Goal: Check status: Check status

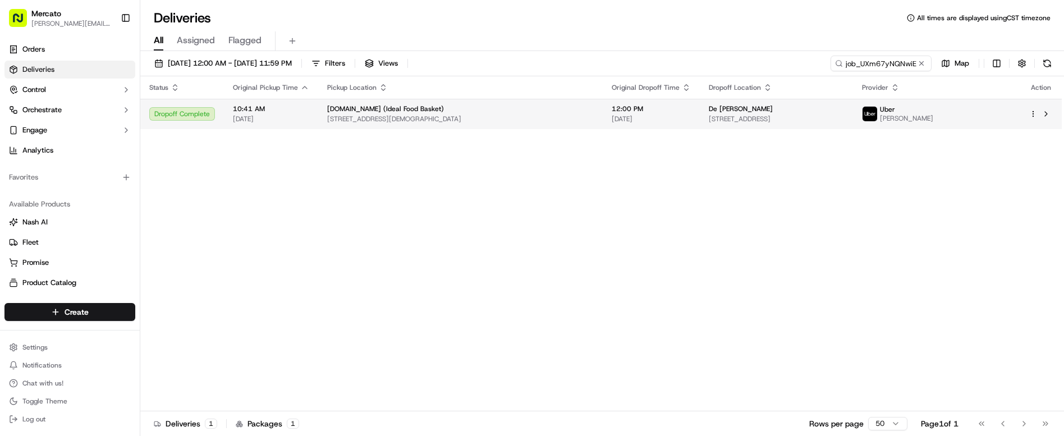
click at [612, 114] on span "[DATE]" at bounding box center [651, 118] width 79 height 9
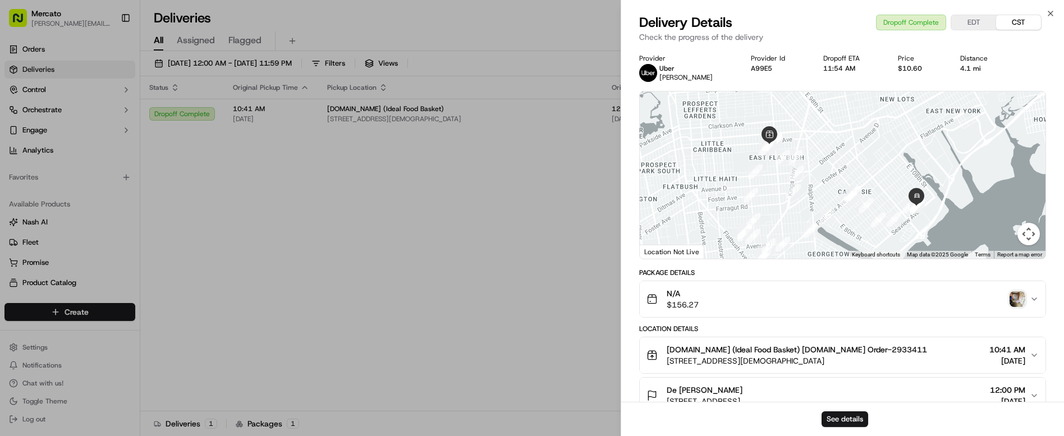
click at [1025, 291] on img "button" at bounding box center [1017, 299] width 16 height 16
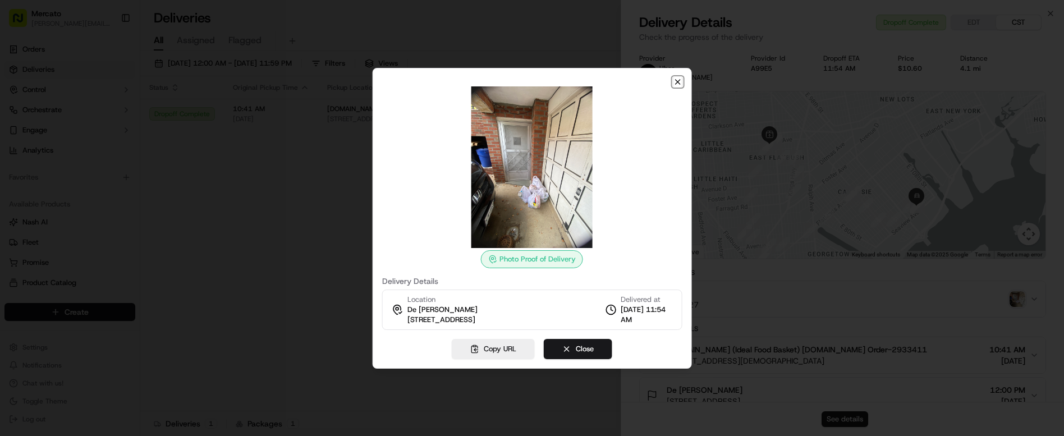
click at [681, 86] on icon "button" at bounding box center [677, 81] width 9 height 9
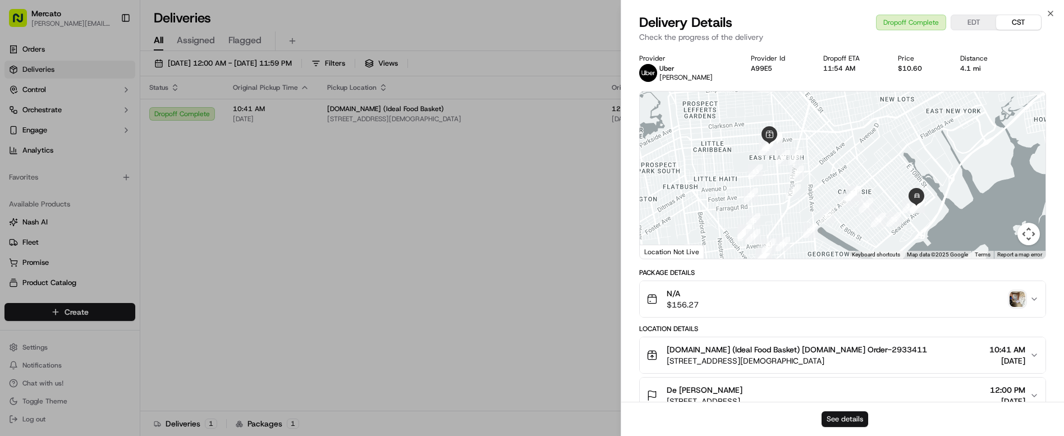
click at [851, 422] on button "See details" at bounding box center [844, 419] width 47 height 16
